Goal: Transaction & Acquisition: Purchase product/service

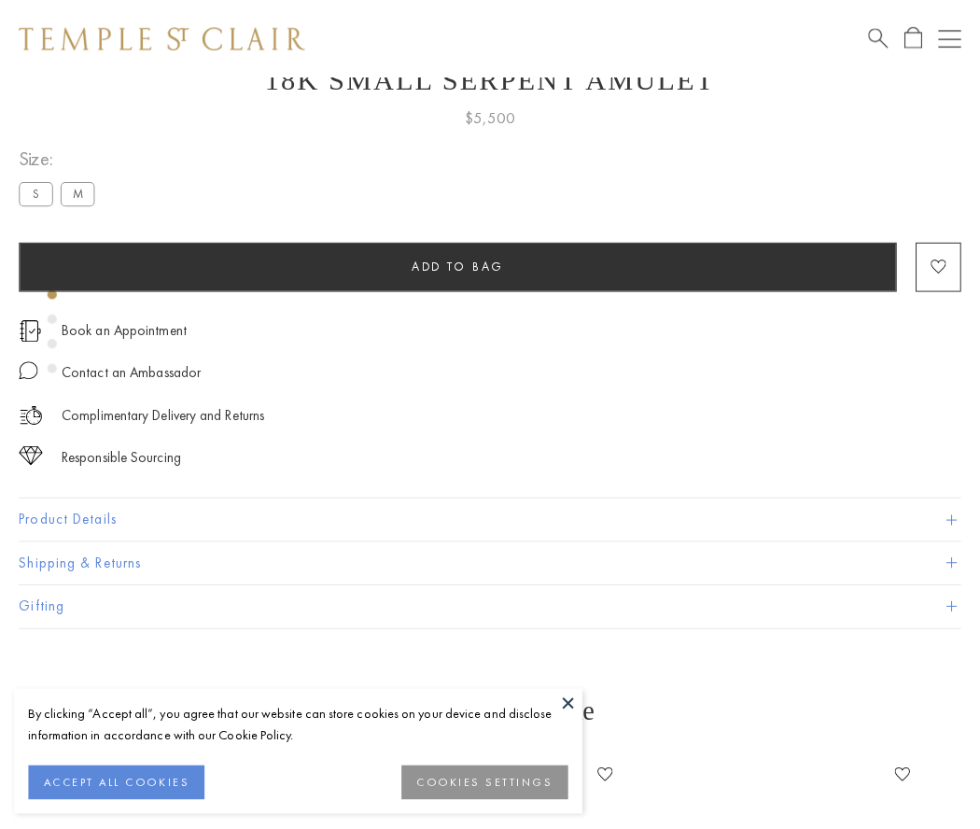
scroll to position [75, 0]
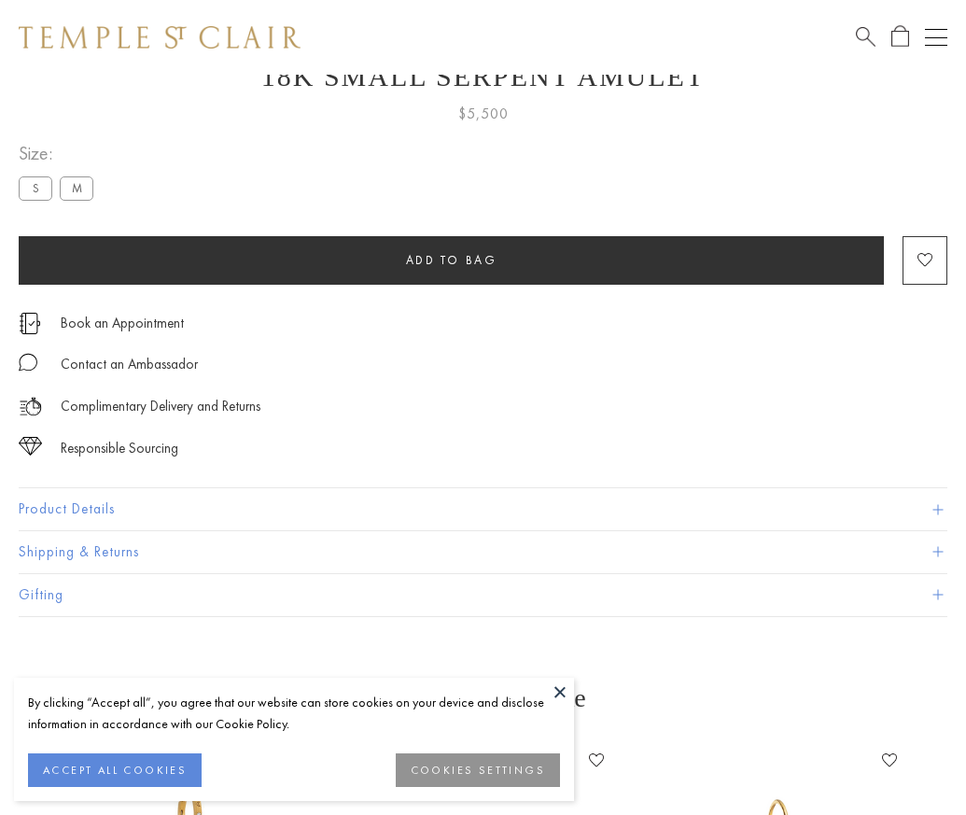
click at [451, 260] on span "Add to bag" at bounding box center [451, 260] width 91 height 16
